Goal: Task Accomplishment & Management: Manage account settings

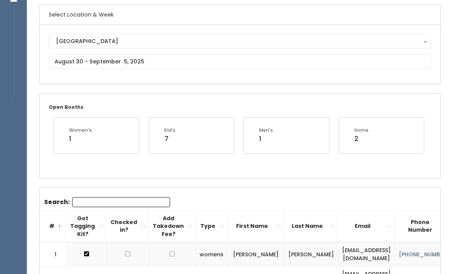
click at [142, 202] on input "Search:" at bounding box center [121, 202] width 98 height 10
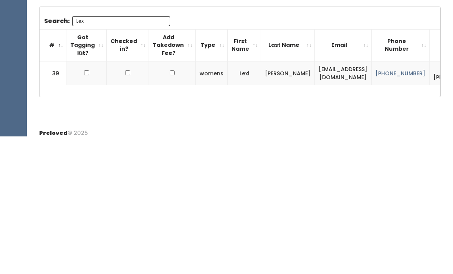
scroll to position [102, 0]
type input "Lex"
click at [84, 208] on input "checkbox" at bounding box center [86, 210] width 5 height 5
checkbox input "true"
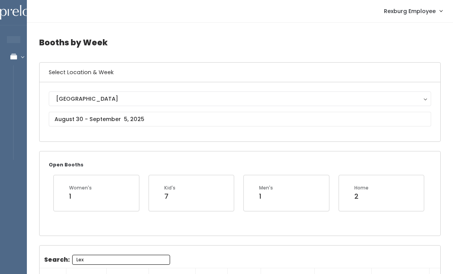
scroll to position [0, 0]
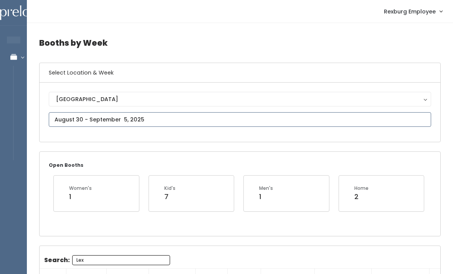
click at [219, 122] on input "text" at bounding box center [240, 119] width 383 height 15
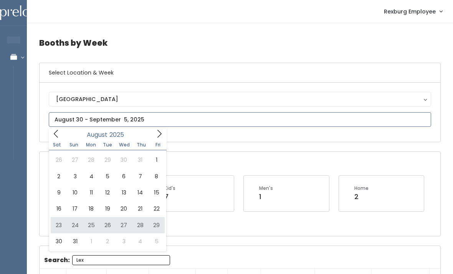
type input "August 23 to August 29"
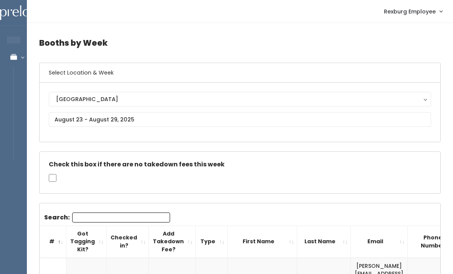
click at [139, 221] on input "Search:" at bounding box center [121, 218] width 98 height 10
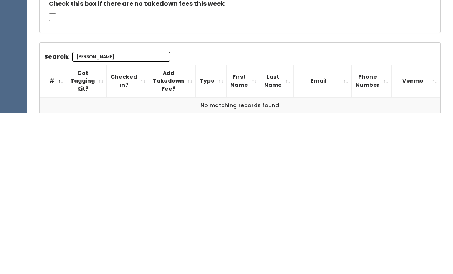
scroll to position [56, 0]
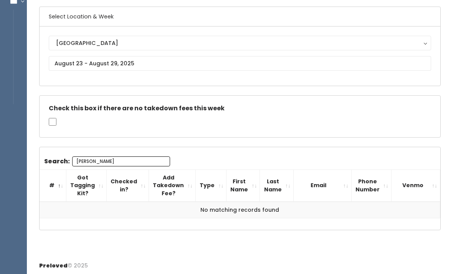
click at [138, 158] on input "[PERSON_NAME]" at bounding box center [121, 161] width 98 height 10
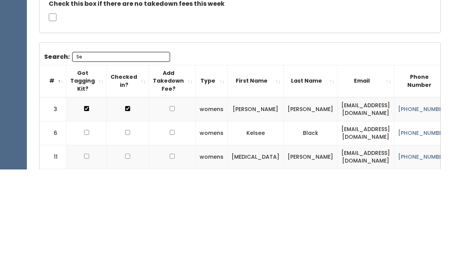
type input "S"
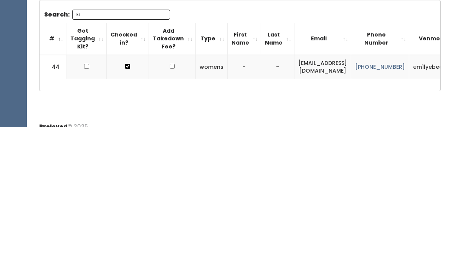
type input "E"
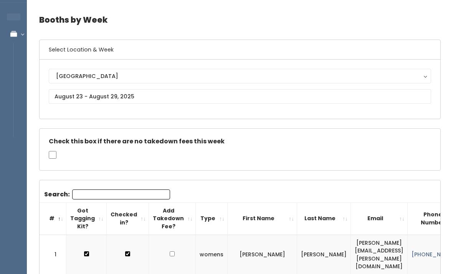
scroll to position [16, 0]
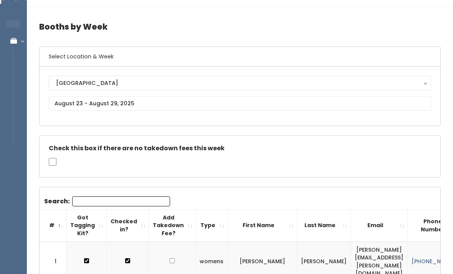
click at [130, 202] on input "Search:" at bounding box center [121, 201] width 98 height 10
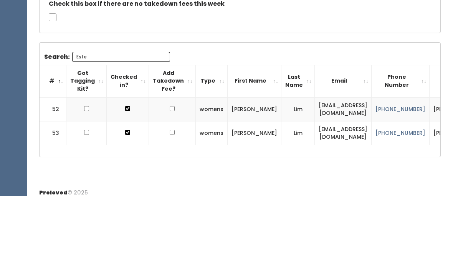
scroll to position [56, 0]
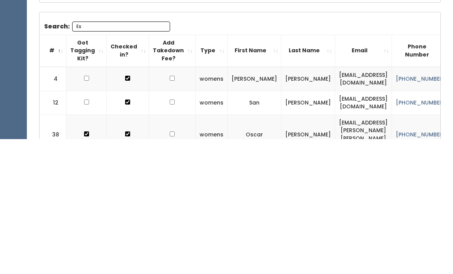
type input "E"
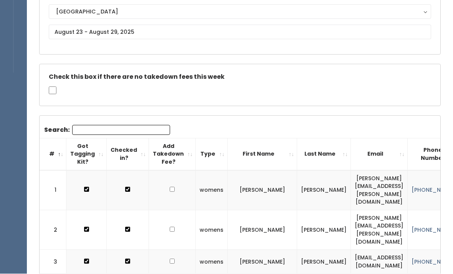
scroll to position [88, 0]
type input "[DATE] to [DATE]"
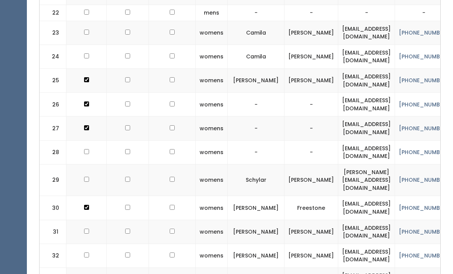
scroll to position [805, 0]
